Goal: Entertainment & Leisure: Consume media (video, audio)

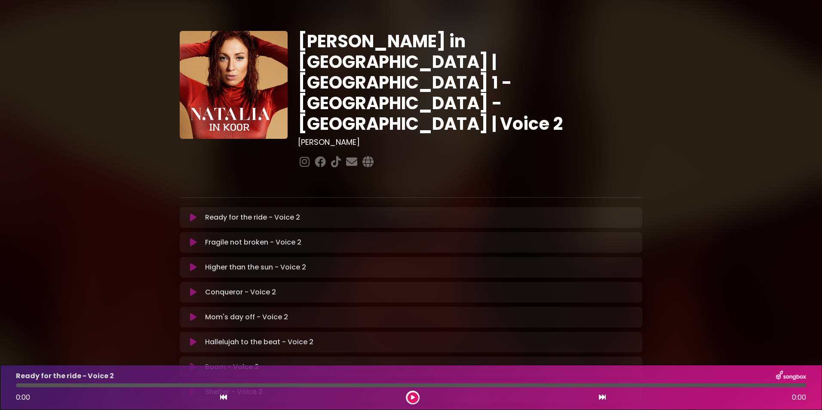
click at [193, 213] on icon at bounding box center [193, 217] width 6 height 9
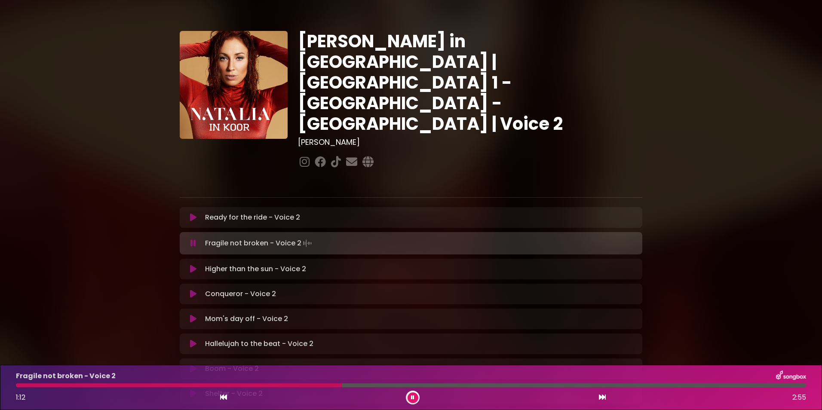
click at [190, 239] on icon at bounding box center [193, 243] width 6 height 9
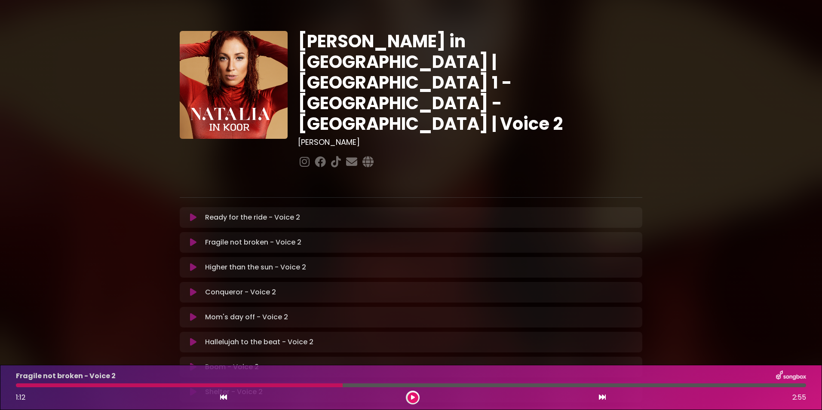
click at [223, 396] on icon at bounding box center [223, 397] width 7 height 7
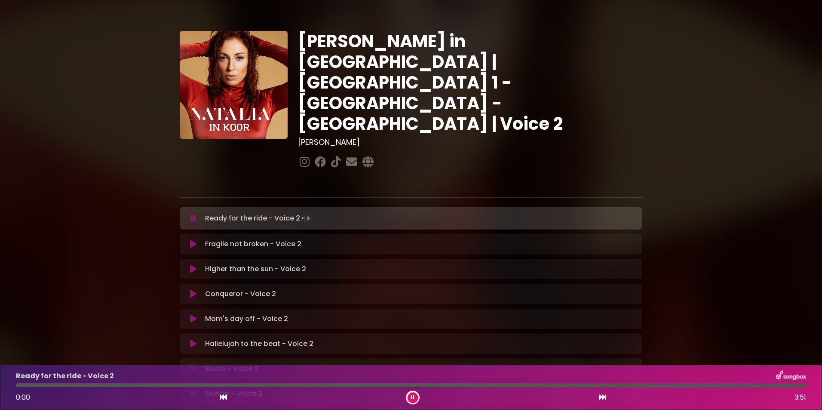
click at [194, 240] on icon at bounding box center [193, 244] width 6 height 9
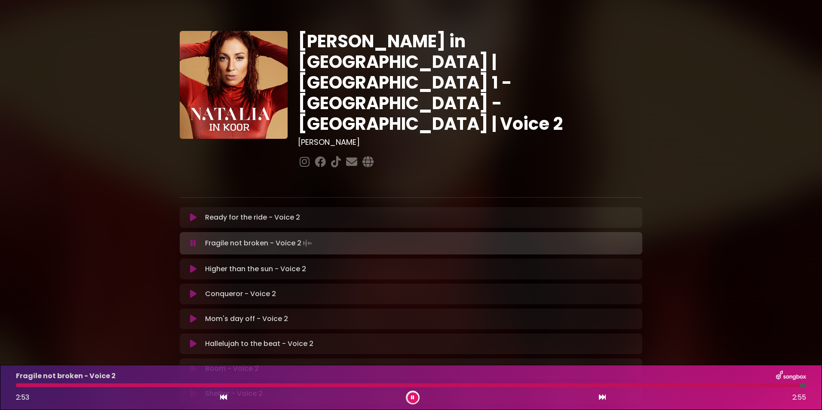
click at [193, 239] on icon at bounding box center [193, 243] width 6 height 9
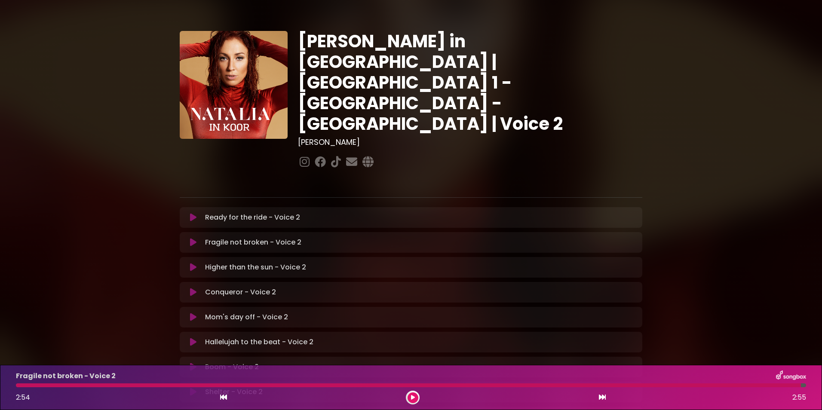
click at [222, 395] on icon at bounding box center [223, 397] width 7 height 7
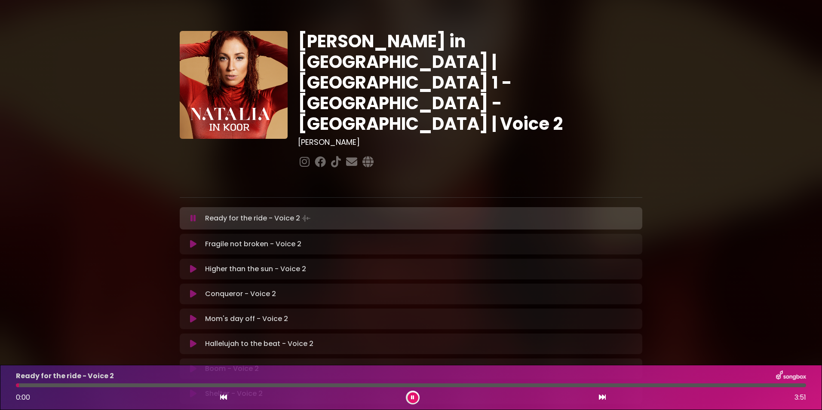
click at [193, 213] on icon at bounding box center [193, 218] width 9 height 10
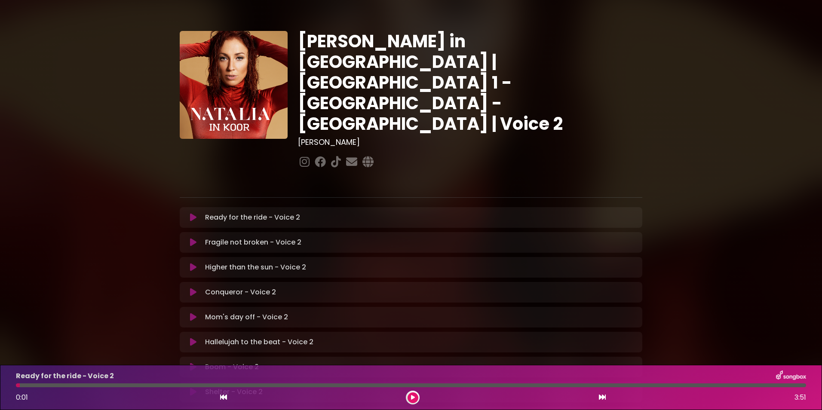
click at [192, 238] on icon at bounding box center [193, 242] width 6 height 9
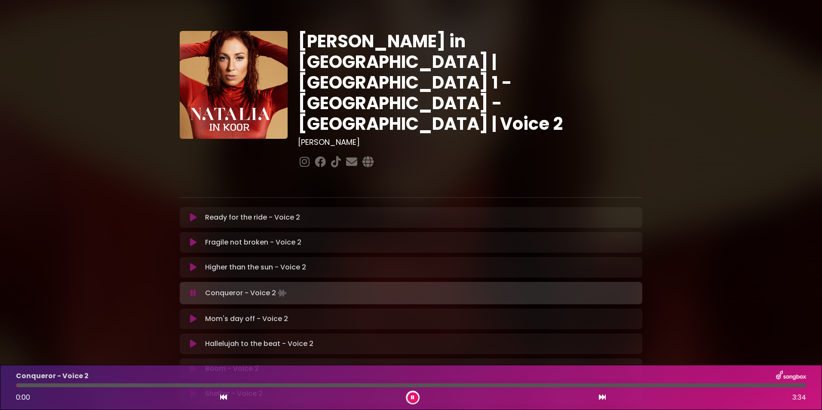
click at [193, 289] on icon at bounding box center [193, 293] width 6 height 9
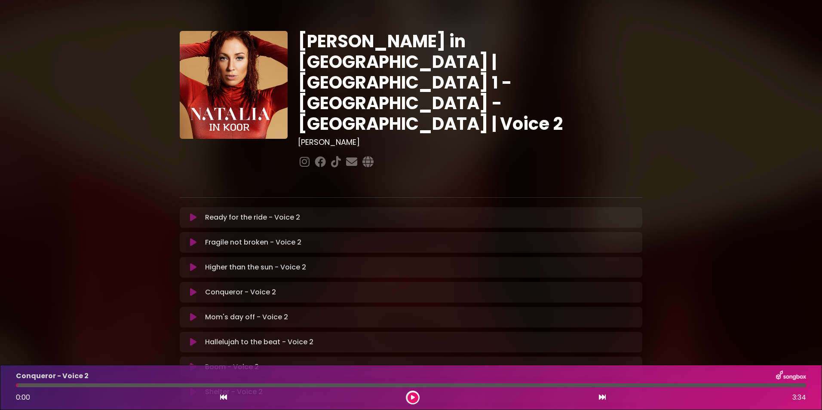
click at [193, 288] on icon at bounding box center [193, 292] width 6 height 9
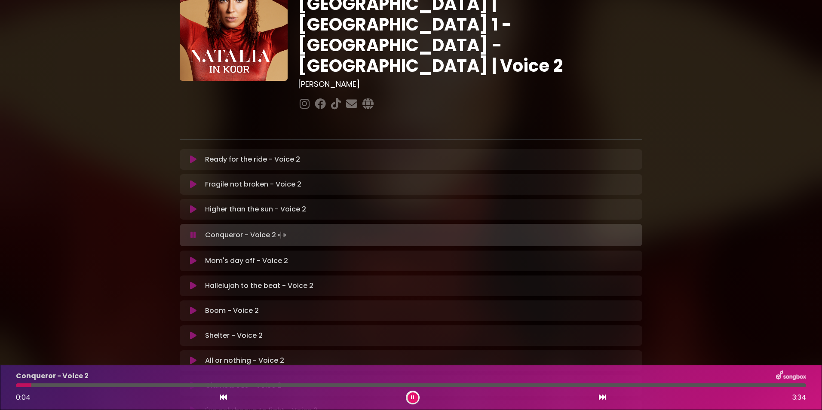
scroll to position [43, 0]
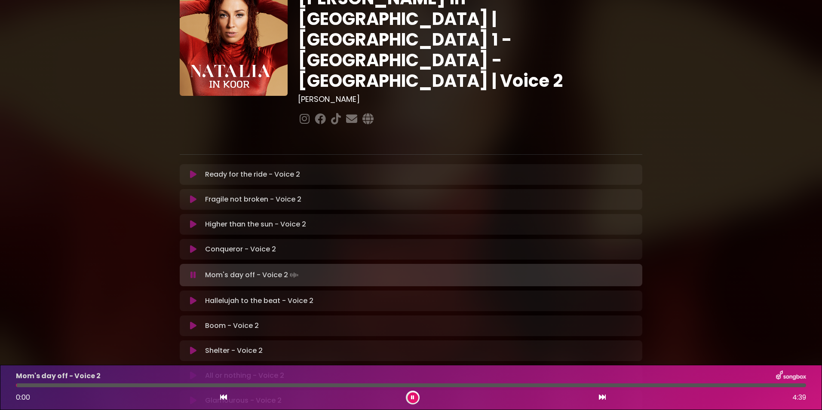
click at [193, 271] on icon at bounding box center [193, 275] width 6 height 9
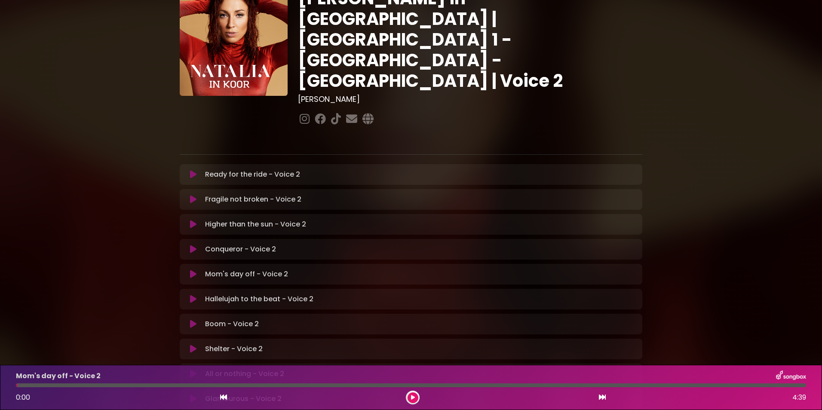
click at [191, 270] on icon at bounding box center [193, 274] width 6 height 9
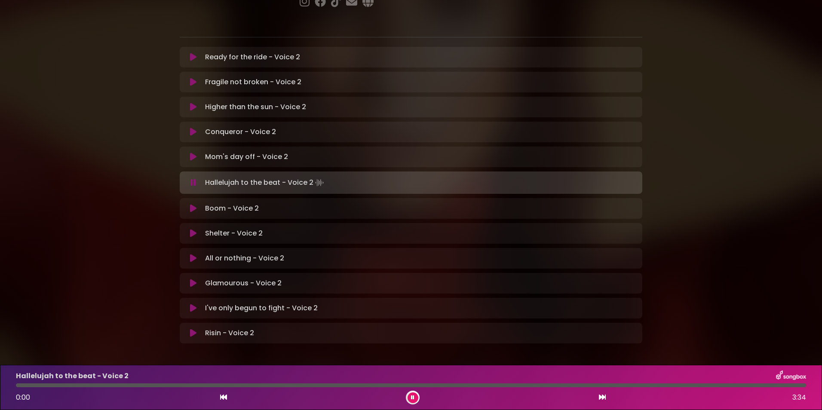
scroll to position [162, 0]
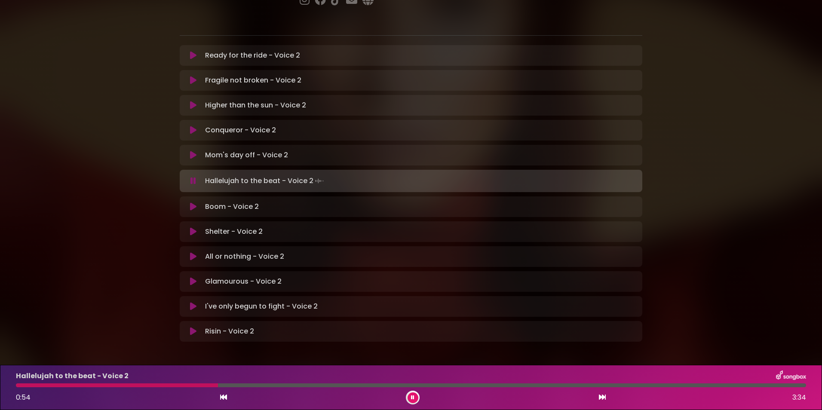
click at [194, 177] on icon at bounding box center [193, 181] width 6 height 9
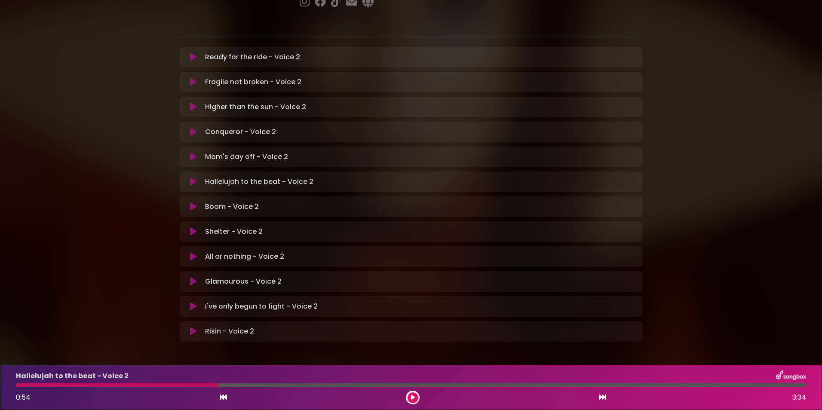
click at [223, 396] on icon at bounding box center [223, 397] width 7 height 7
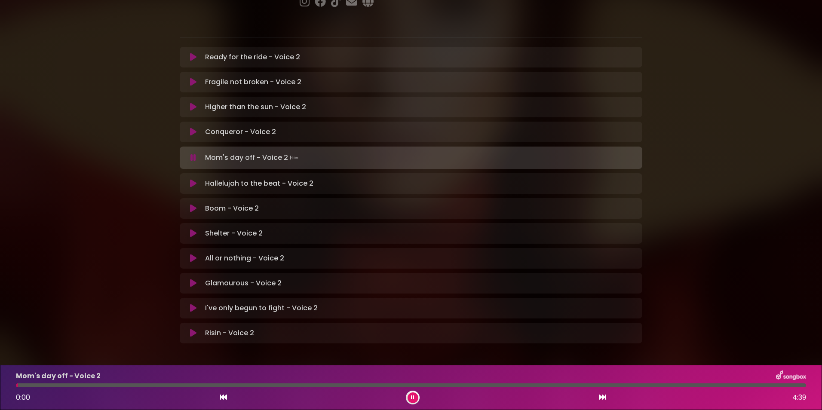
click at [193, 154] on icon at bounding box center [193, 158] width 6 height 9
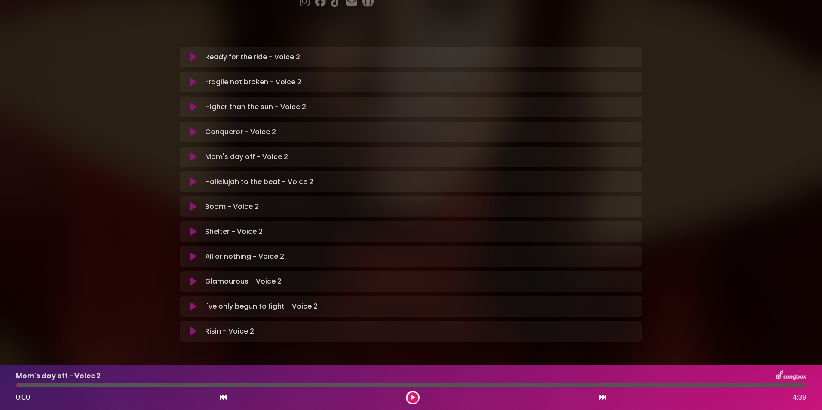
click at [193, 178] on icon at bounding box center [193, 182] width 6 height 9
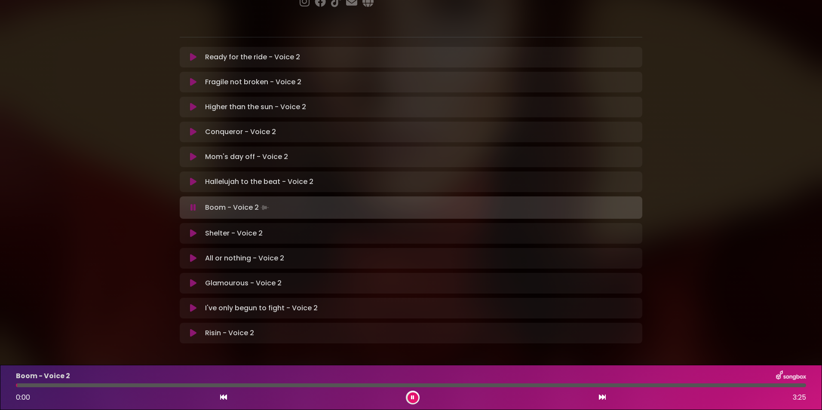
click at [192, 203] on icon at bounding box center [193, 207] width 6 height 9
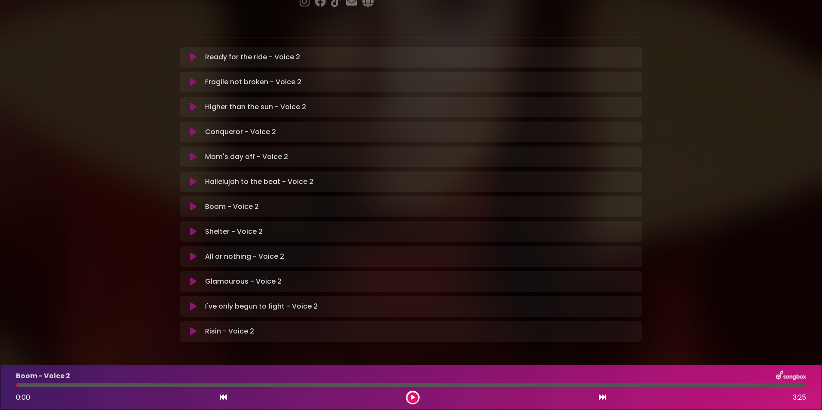
click at [192, 203] on icon at bounding box center [193, 207] width 6 height 9
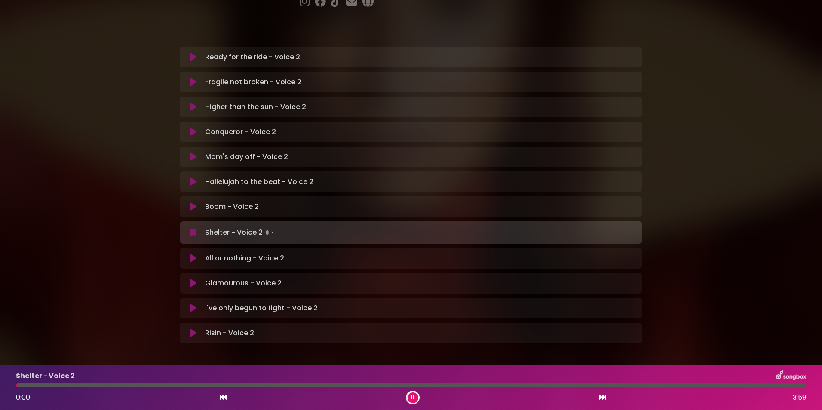
click at [190, 228] on icon at bounding box center [193, 232] width 6 height 9
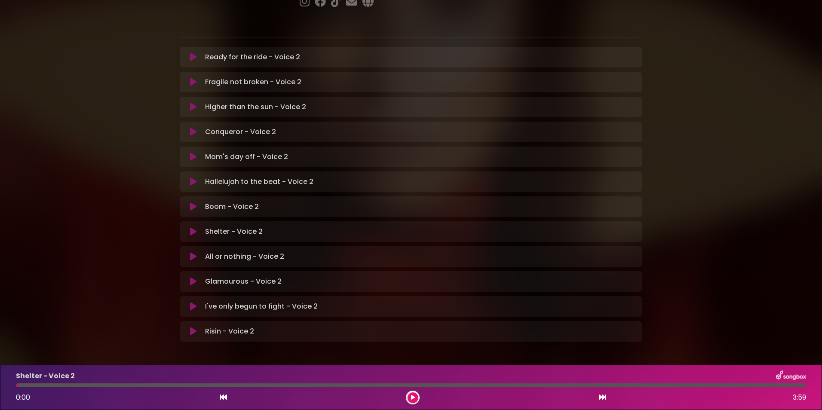
click at [190, 203] on icon at bounding box center [193, 207] width 6 height 9
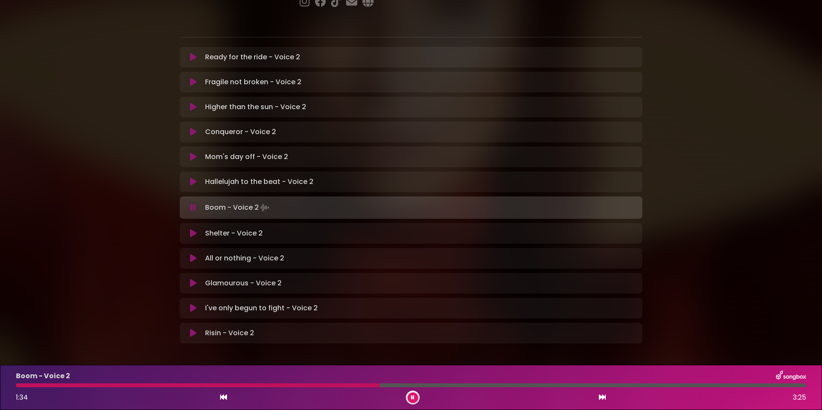
click at [193, 203] on icon at bounding box center [193, 207] width 6 height 9
